Goal: Contribute content

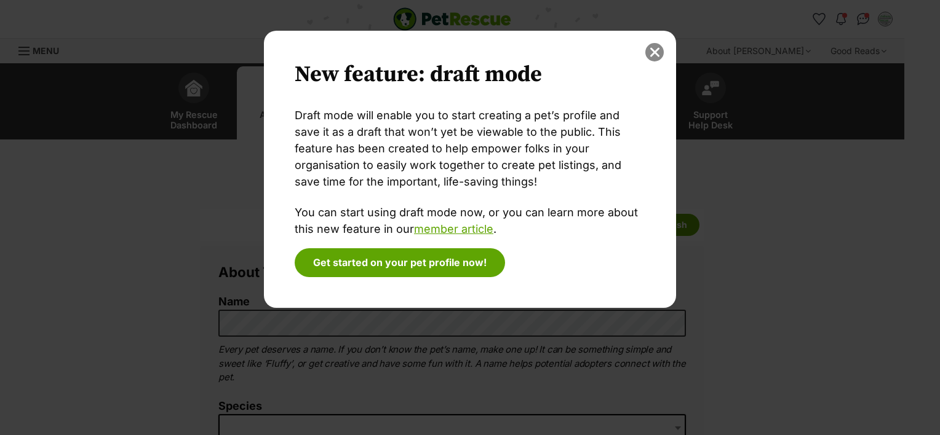
click at [654, 57] on button "close" at bounding box center [654, 52] width 18 height 18
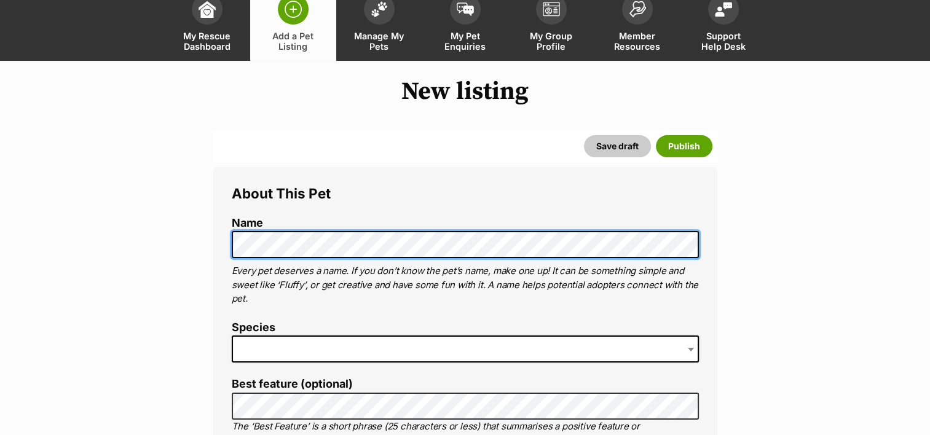
scroll to position [123, 0]
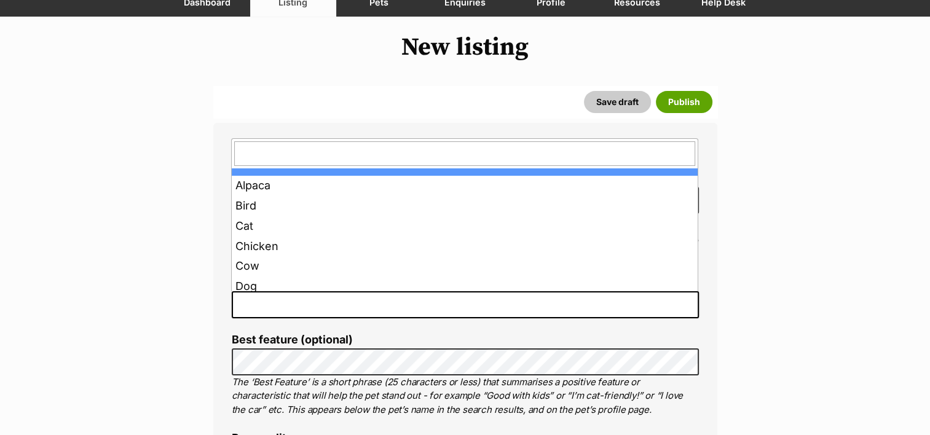
click at [255, 299] on span at bounding box center [465, 304] width 467 height 27
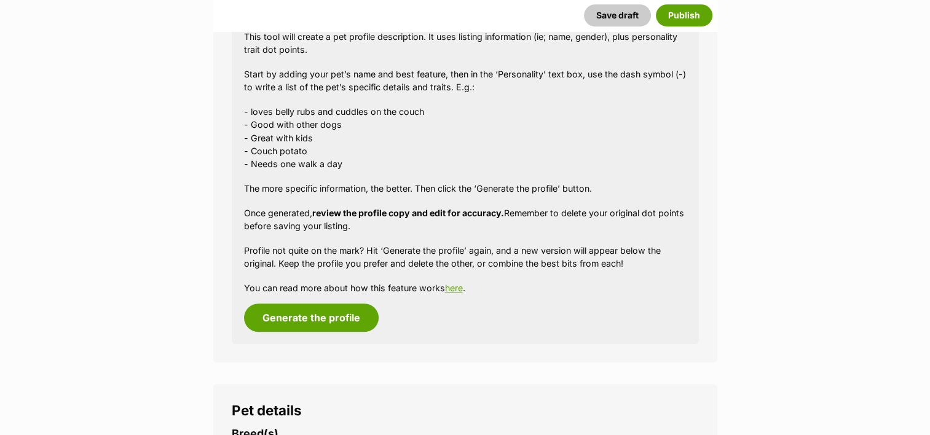
scroll to position [922, 0]
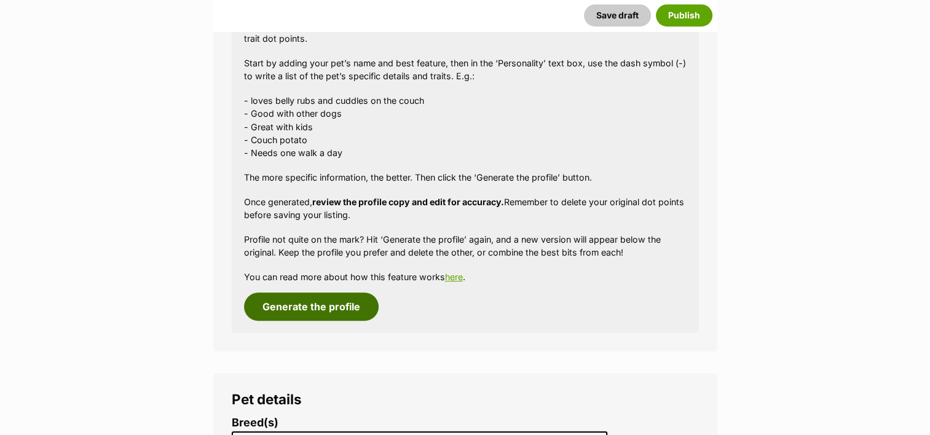
click at [280, 305] on button "Generate the profile" at bounding box center [311, 307] width 135 height 28
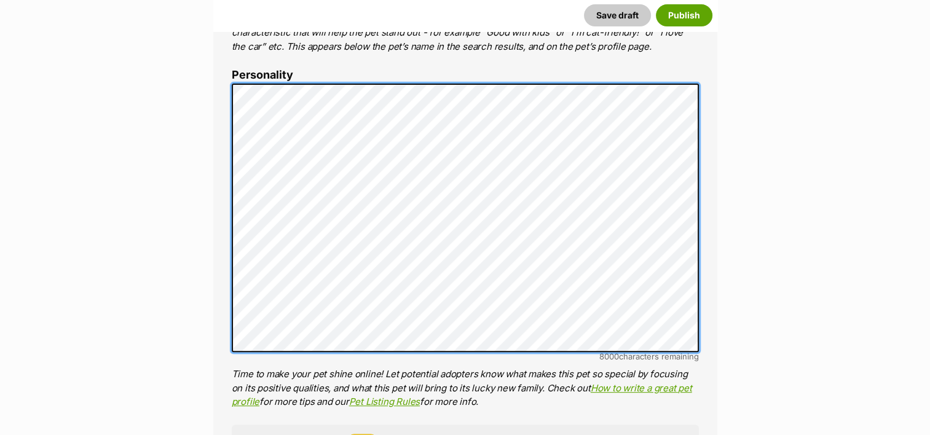
scroll to position [204, 0]
click at [647, 357] on li "Personality 8000 characters remaining Time to make your pet shine online! Let p…" at bounding box center [465, 239] width 467 height 340
